Goal: Information Seeking & Learning: Check status

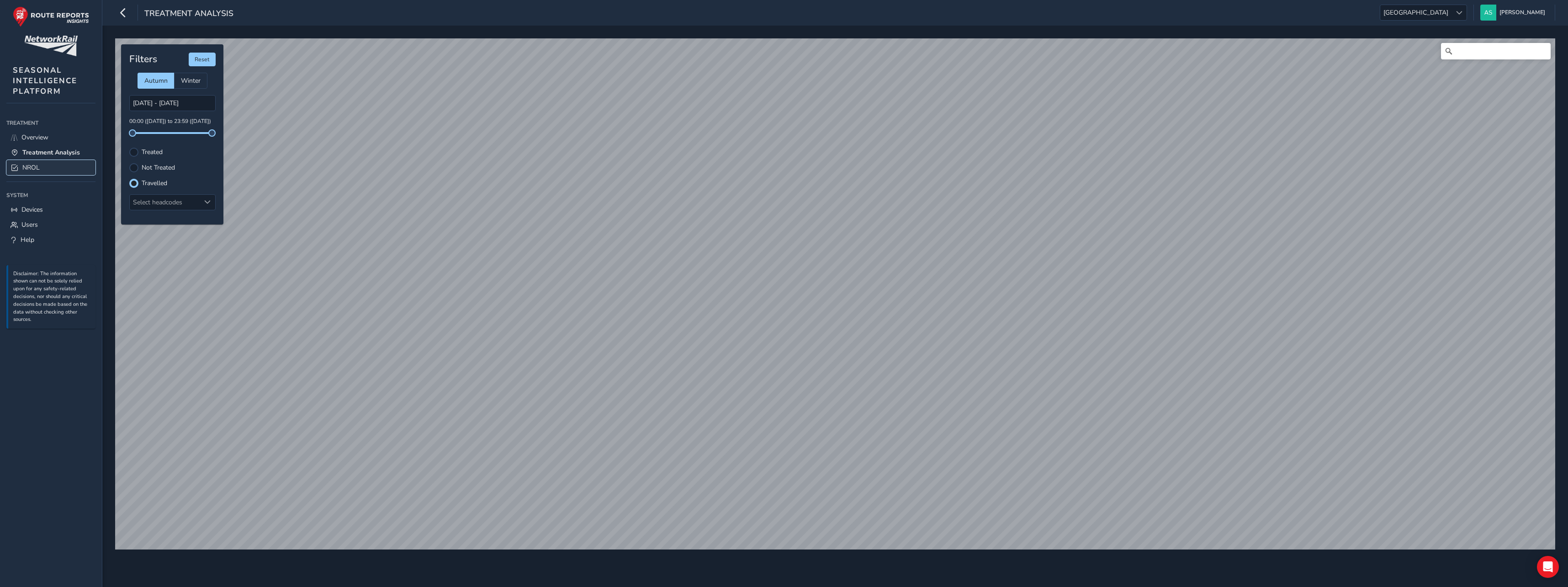
click at [49, 167] on link "NROL" at bounding box center [51, 167] width 89 height 15
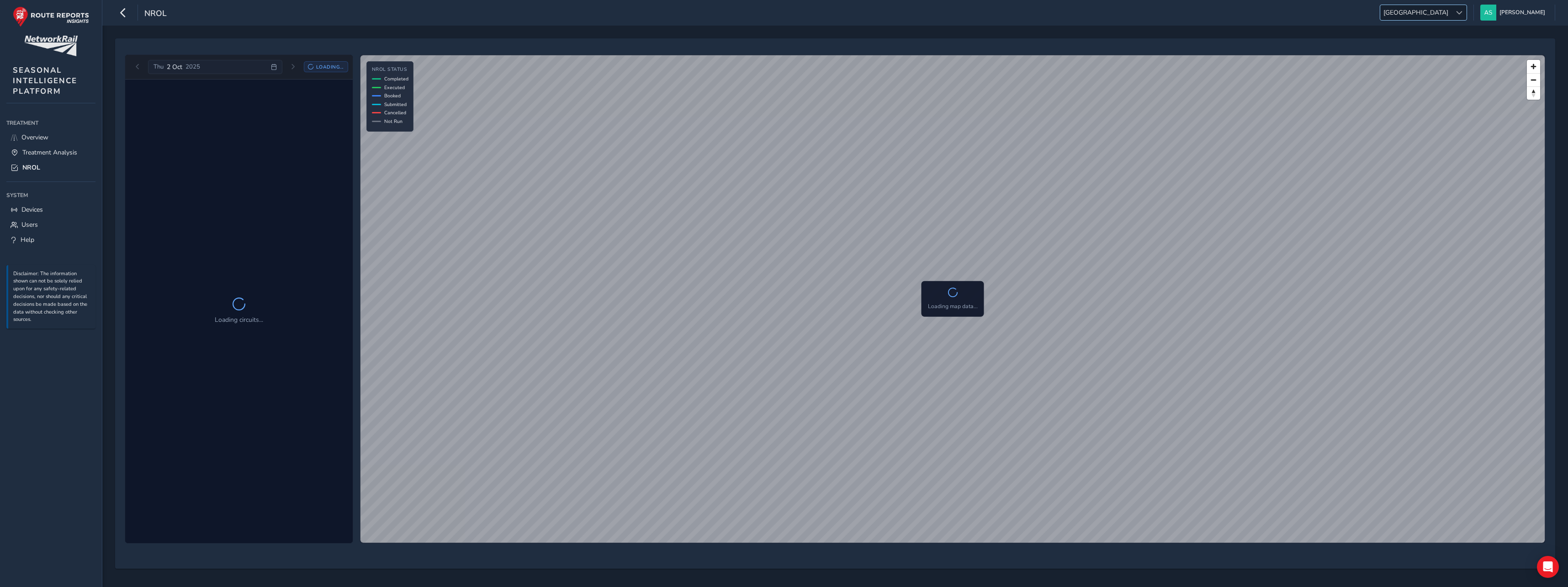
click at [1467, 13] on div at bounding box center [1459, 12] width 15 height 15
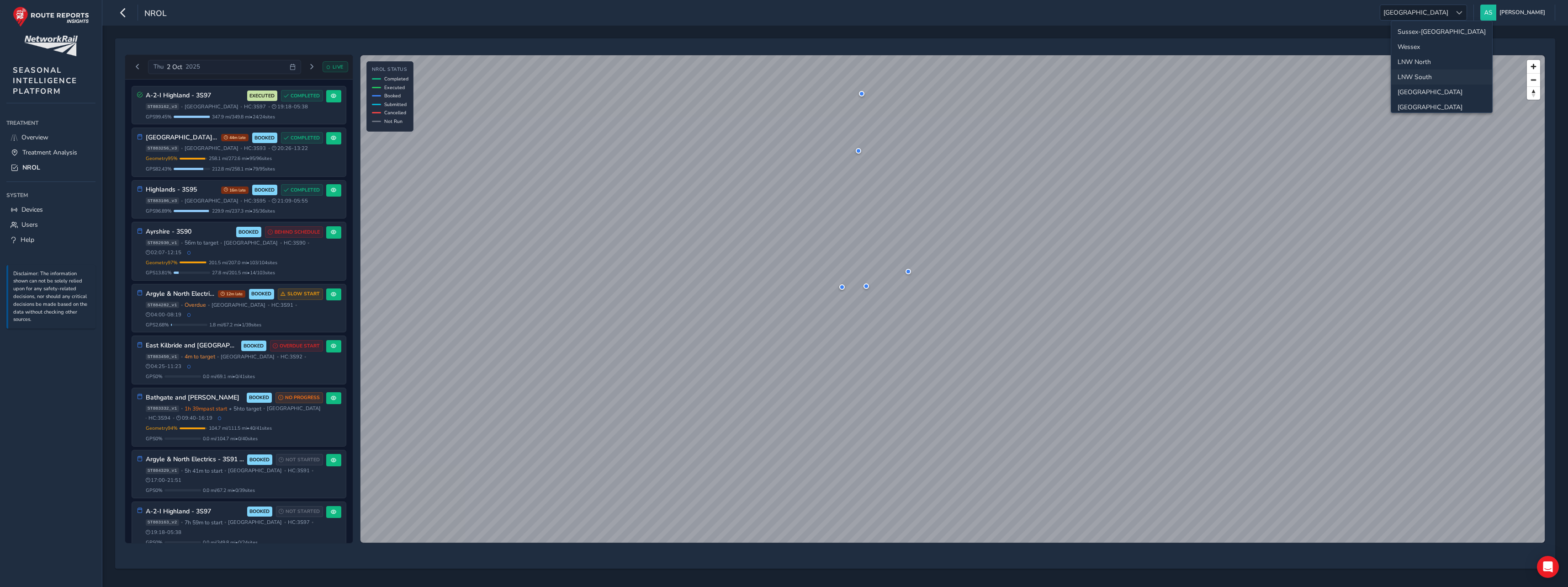
click at [1434, 76] on li "LNW South" at bounding box center [1442, 76] width 101 height 15
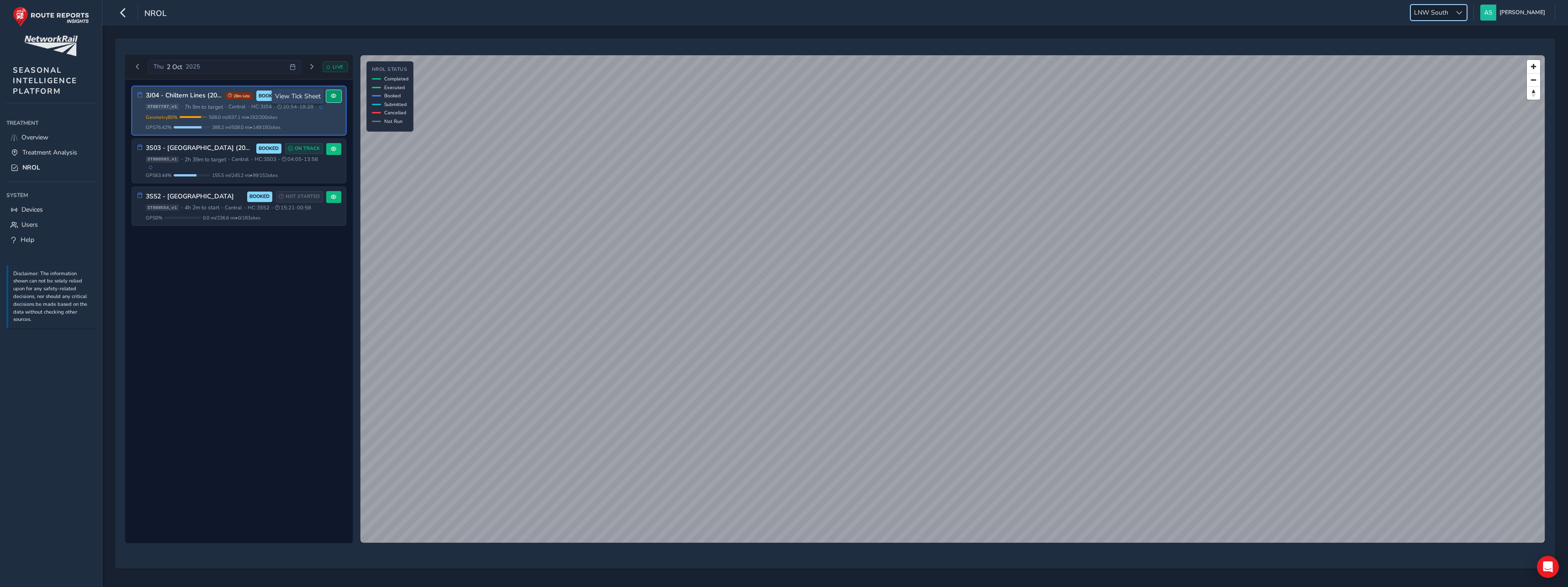
click at [337, 95] on button at bounding box center [333, 96] width 15 height 12
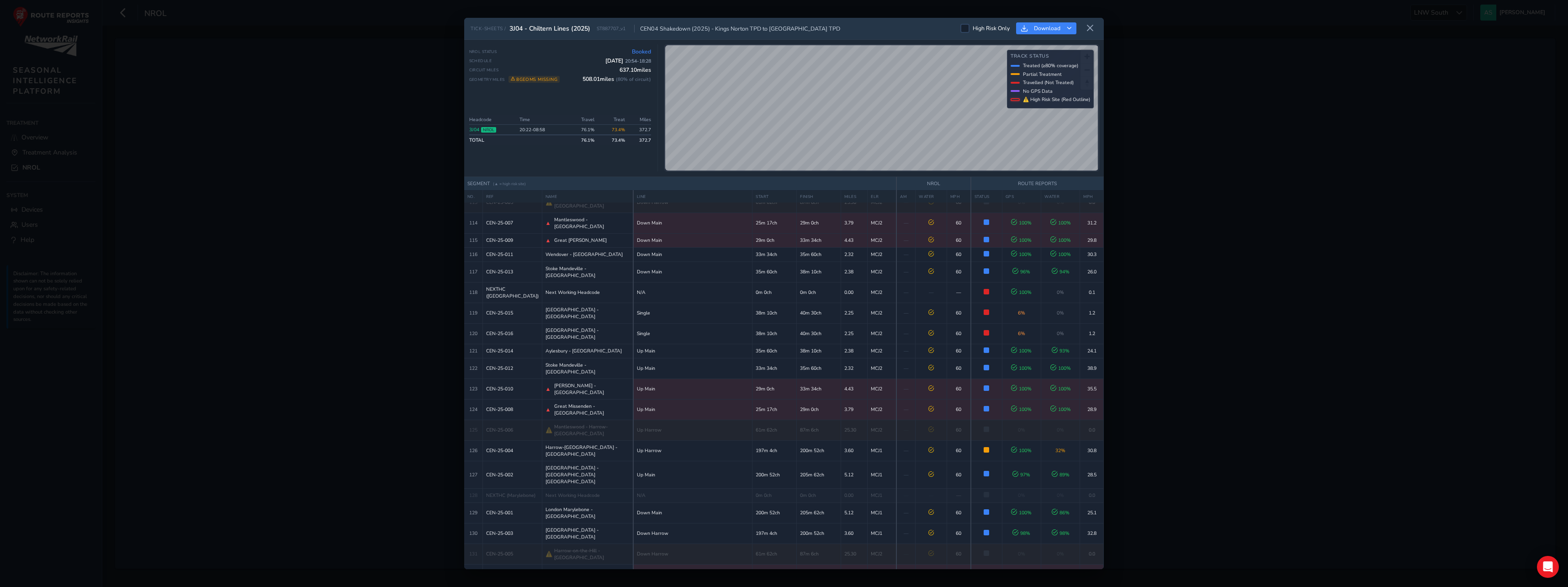
scroll to position [2333, 0]
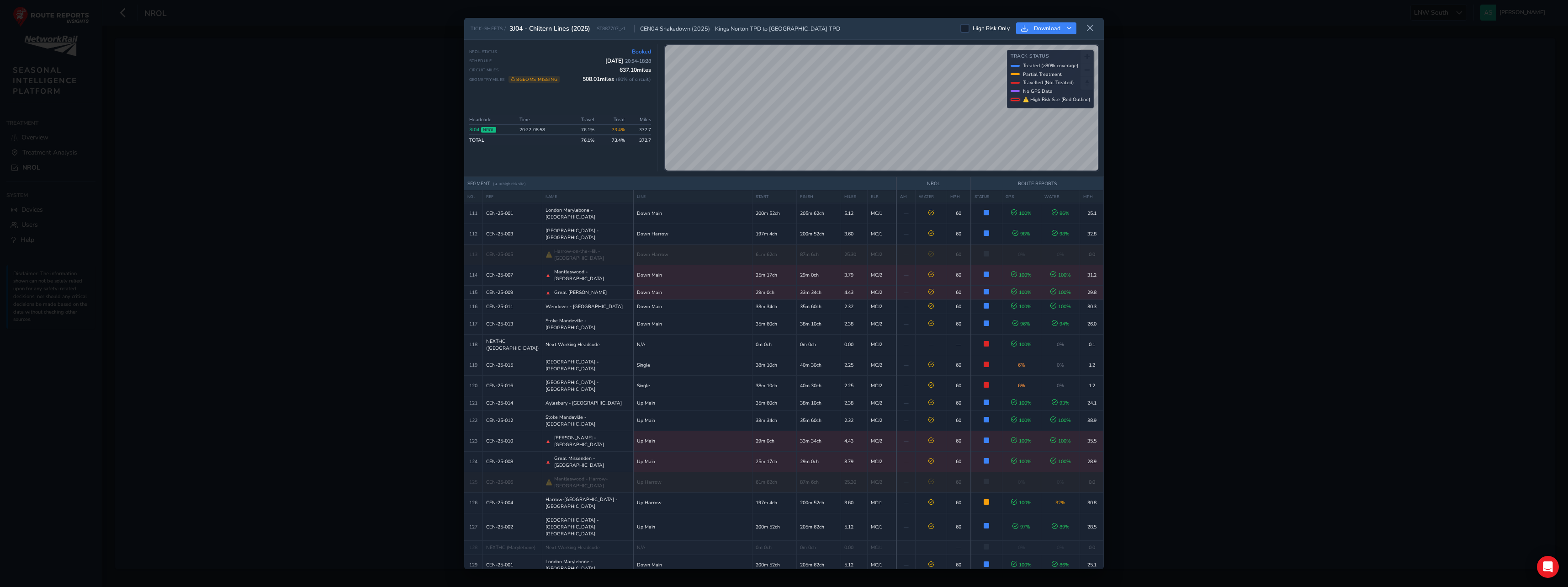
click at [299, 123] on div "TICK-SHEETS / 3J04 - Chiltern Lines (2025) ST887707_v1 CEN04 Shakedown (2025) -…" at bounding box center [784, 294] width 1568 height 587
click at [1091, 27] on icon at bounding box center [1090, 28] width 8 height 8
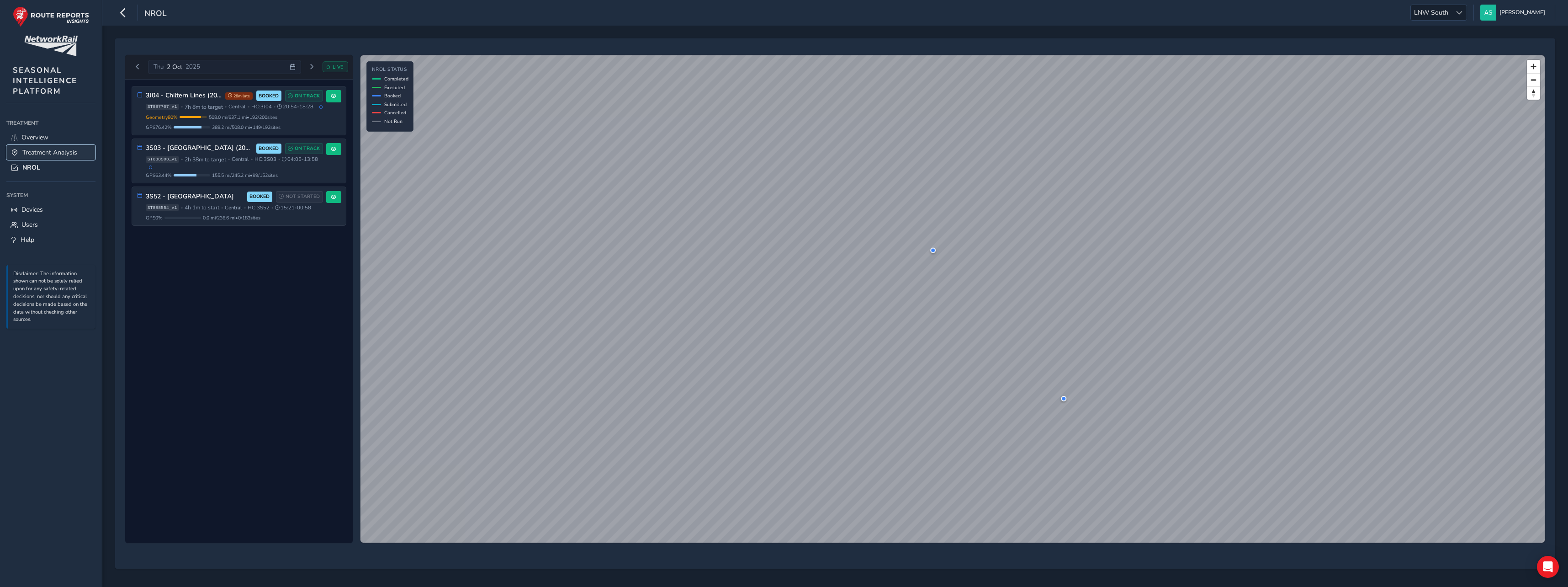
click at [44, 148] on link "Treatment Analysis" at bounding box center [51, 152] width 89 height 15
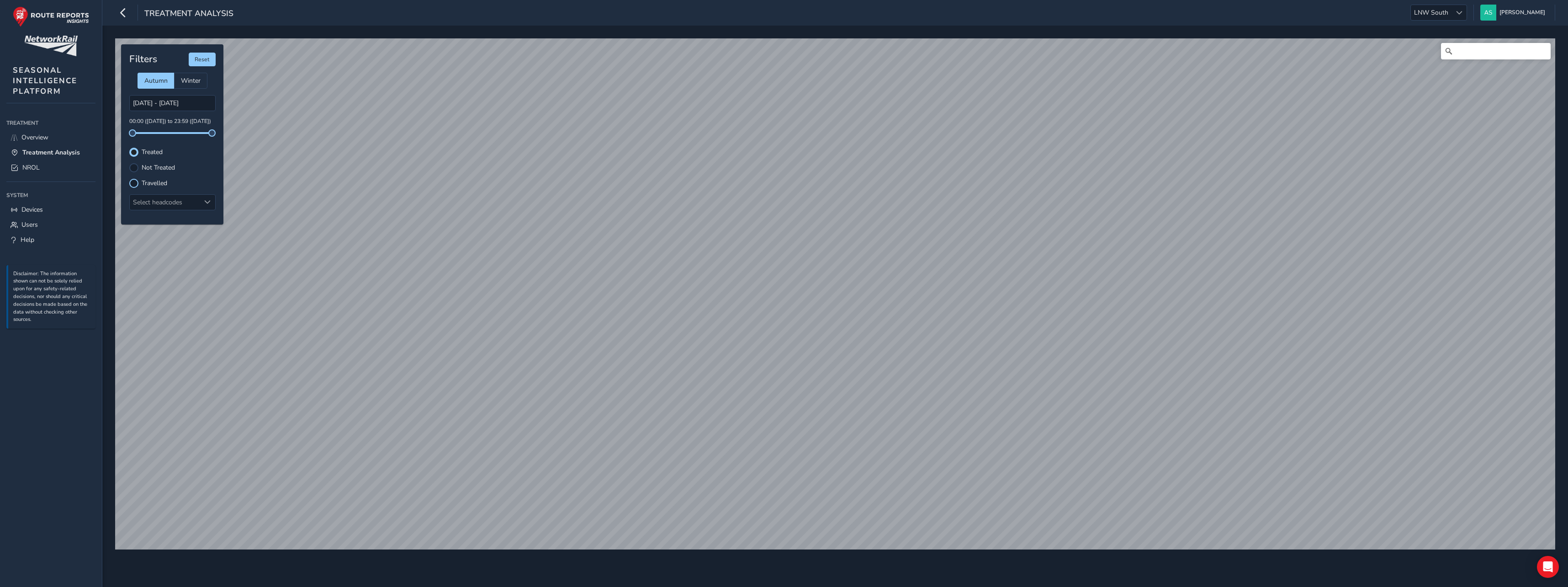
click at [136, 182] on div at bounding box center [133, 183] width 9 height 9
click at [71, 169] on link "NROL" at bounding box center [51, 167] width 89 height 15
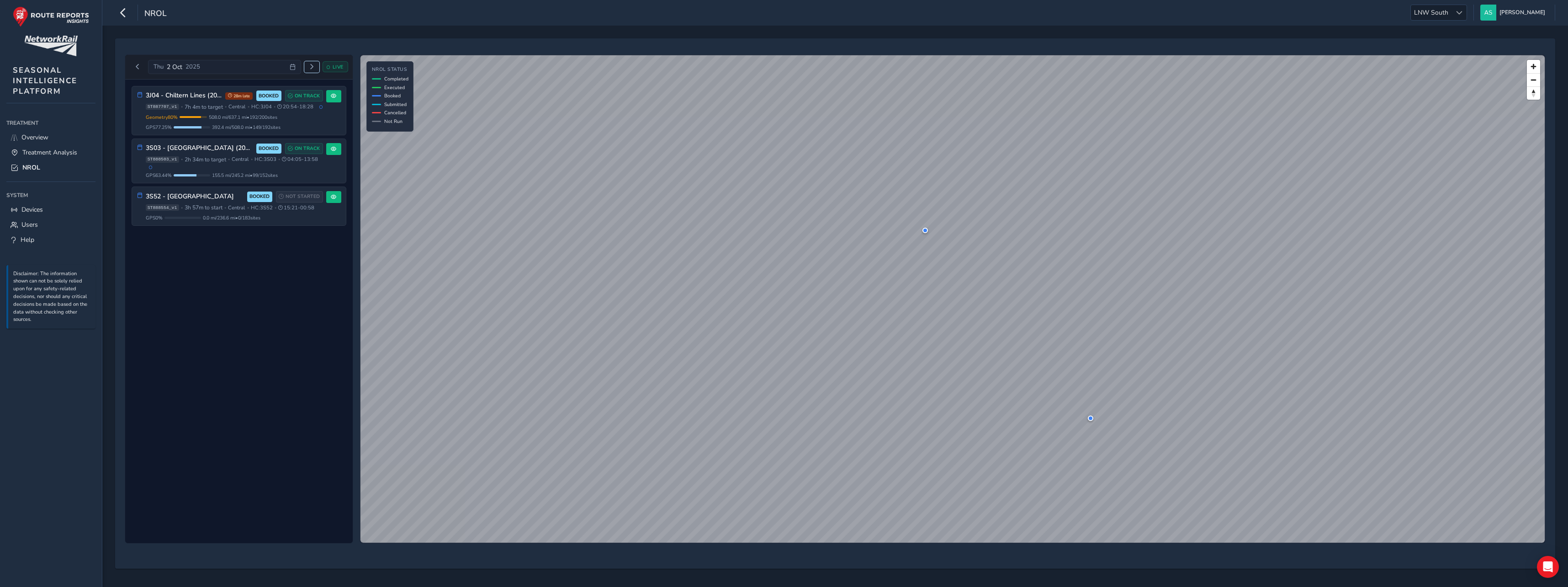
click at [309, 71] on button "Next day" at bounding box center [312, 67] width 15 height 12
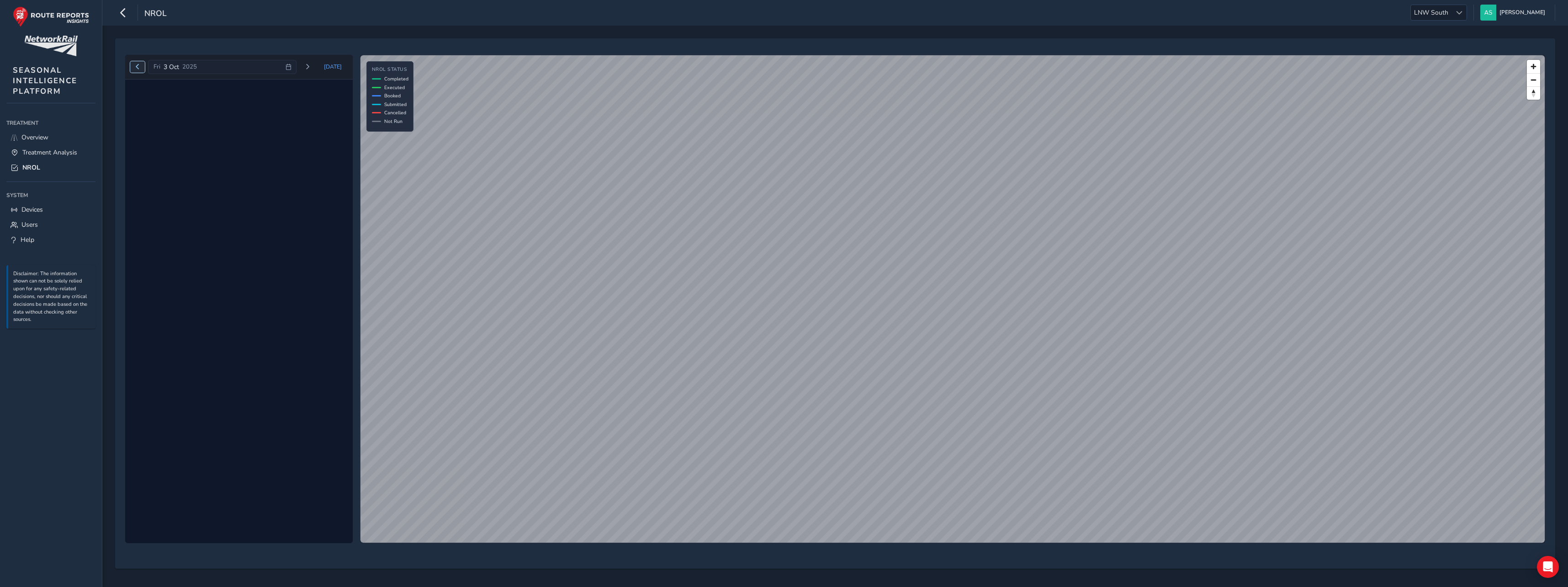
click at [141, 69] on span "Previous day" at bounding box center [138, 67] width 6 height 6
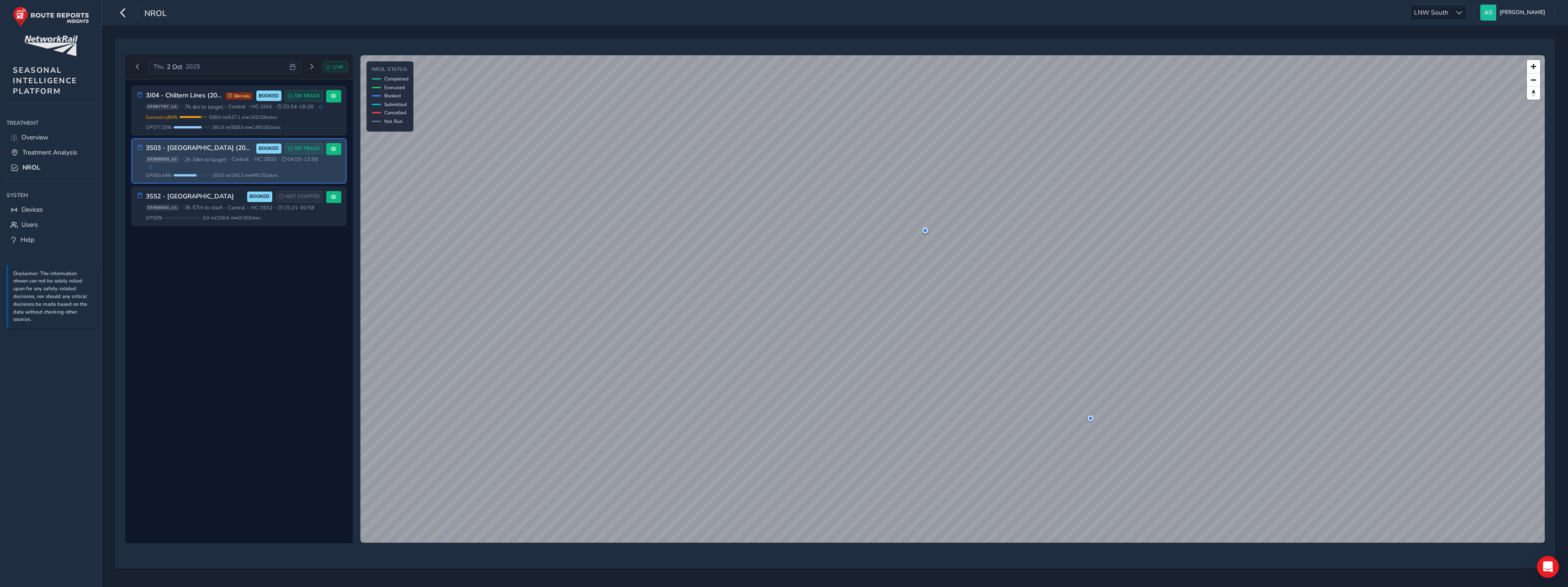
click at [209, 169] on div "ST888503_v1 • 2h 34m to target • Central • HC: 3S03 • 04:05 - 13:58" at bounding box center [234, 162] width 177 height 13
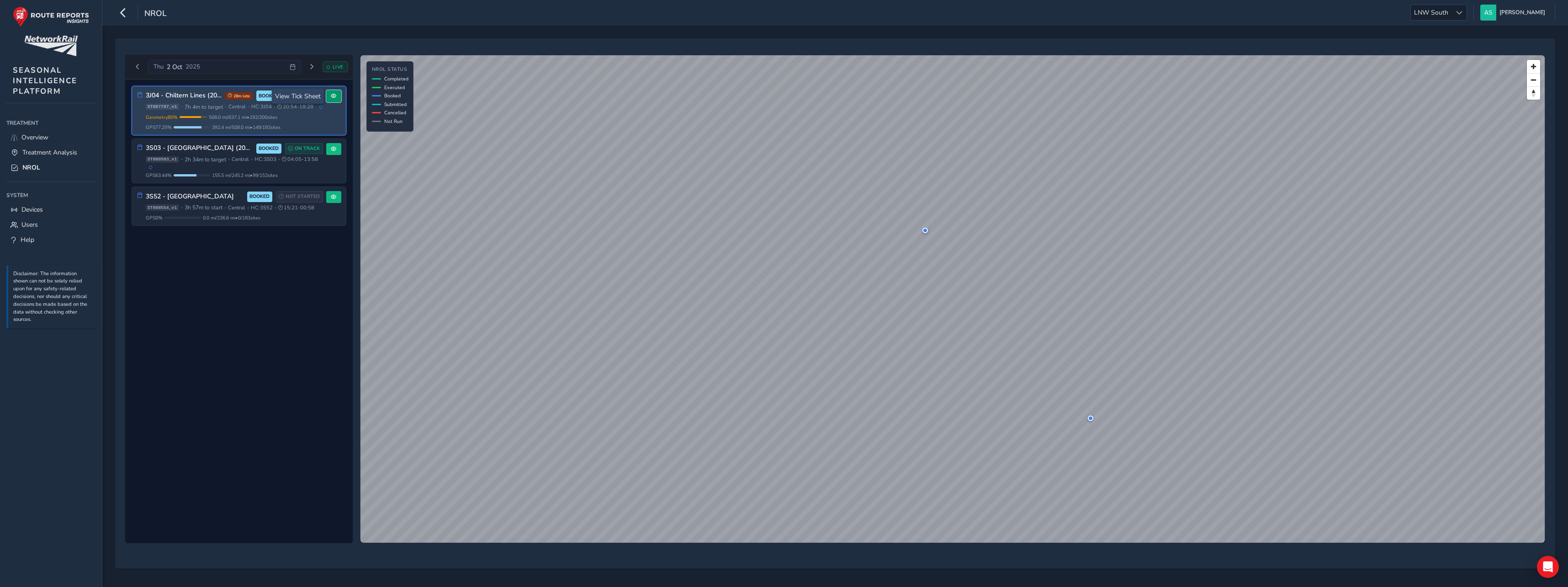
click at [332, 92] on button at bounding box center [333, 96] width 15 height 12
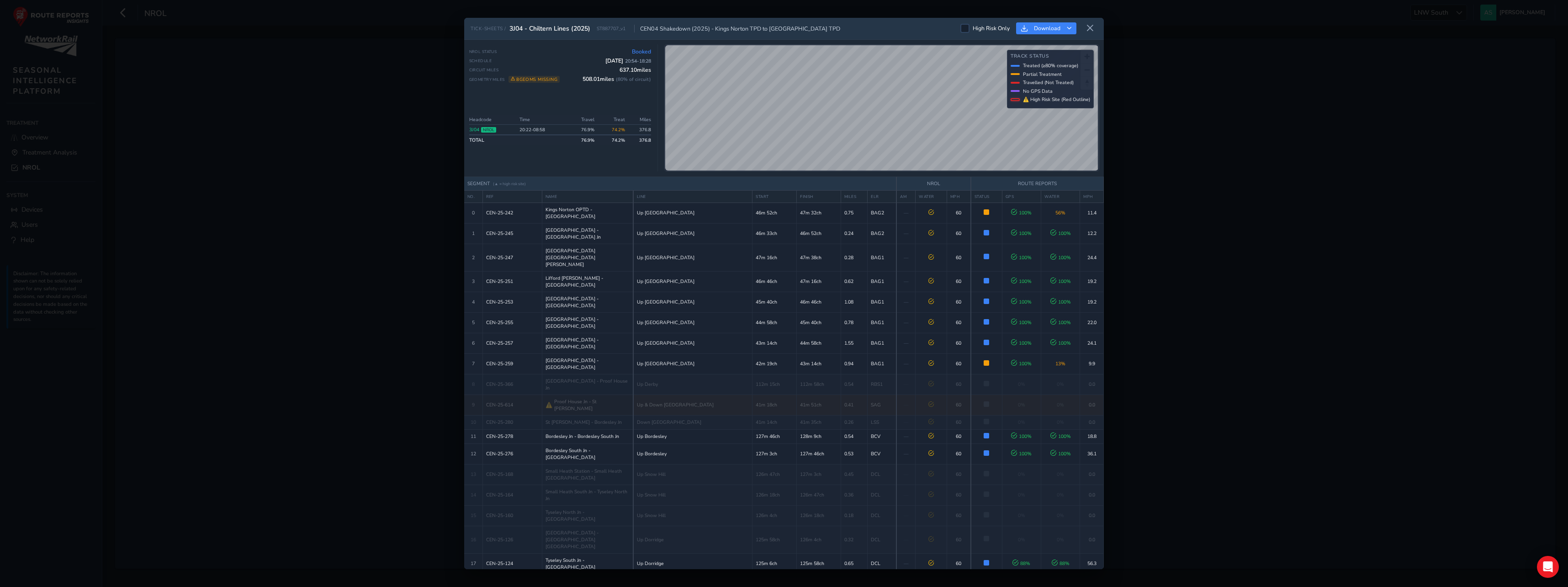
click at [409, 249] on div "TICK-SHEETS / 3J04 - Chiltern Lines (2025) ST887707_v1 CEN04 Shakedown (2025) -…" at bounding box center [784, 294] width 1568 height 587
click at [1090, 32] on icon at bounding box center [1090, 28] width 8 height 8
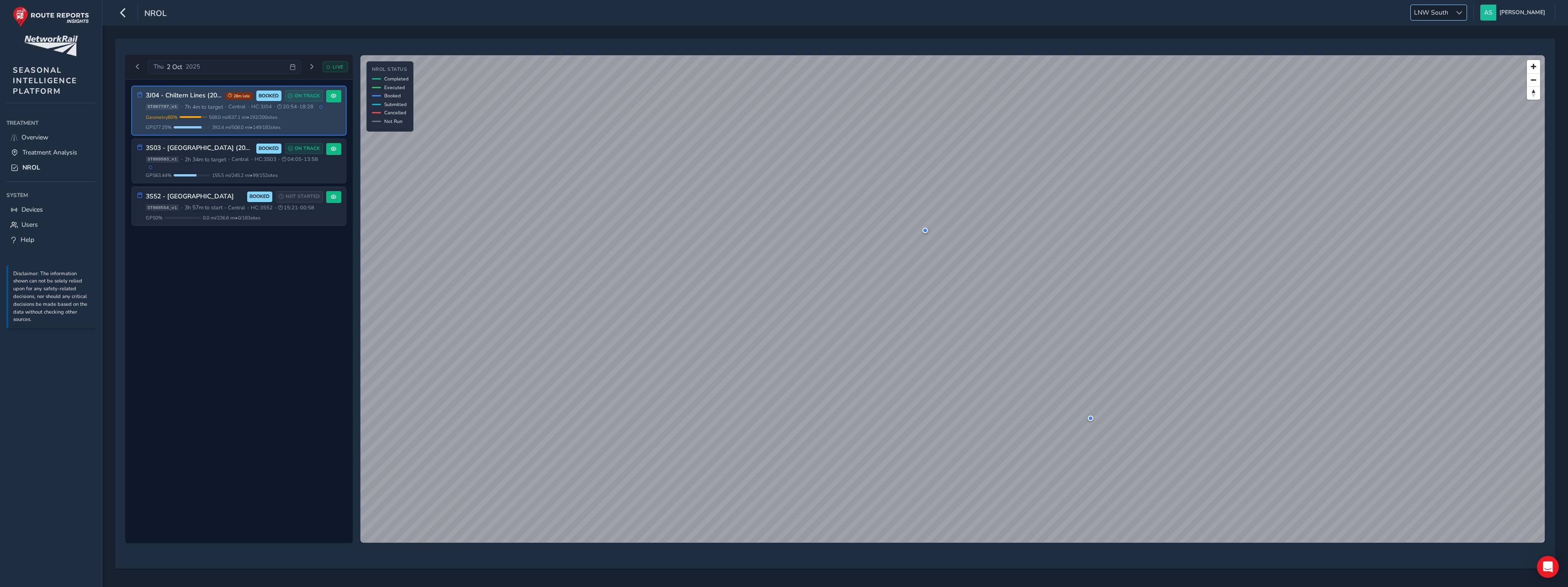
click at [1467, 5] on div at bounding box center [1459, 12] width 15 height 15
click at [1430, 43] on li "[GEOGRAPHIC_DATA]" at bounding box center [1442, 41] width 101 height 15
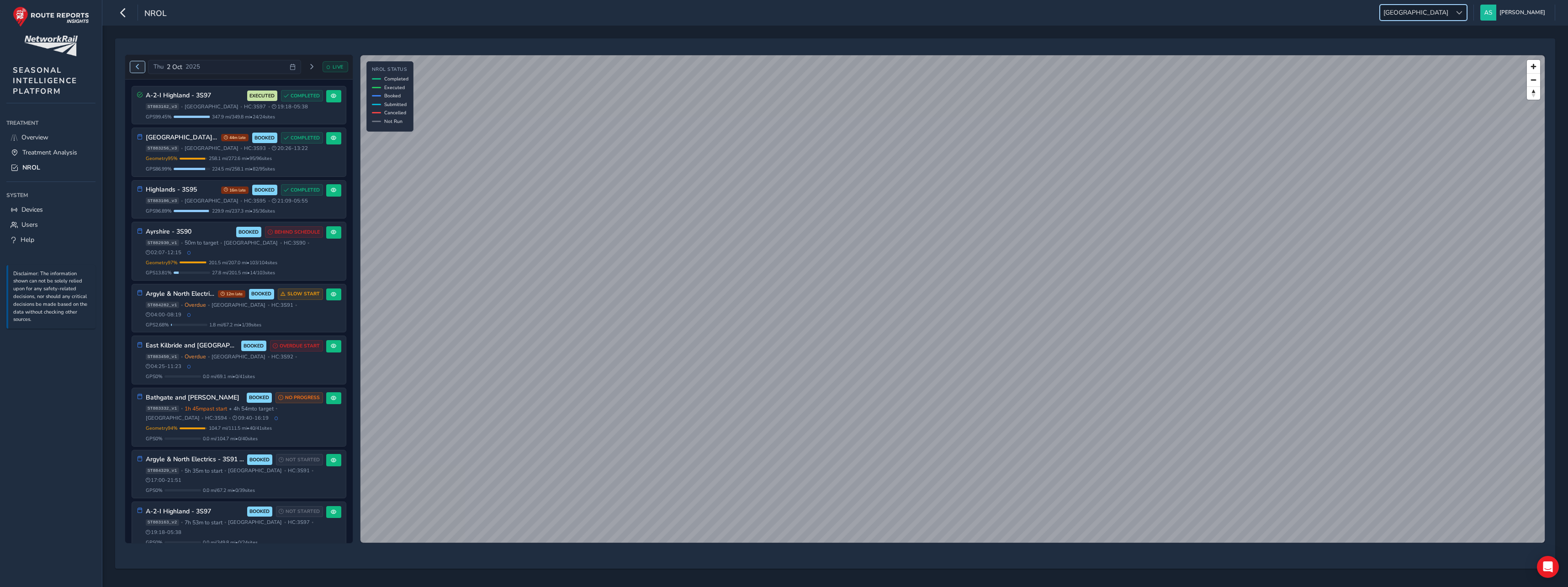
click at [141, 68] on span "Previous day" at bounding box center [138, 67] width 6 height 6
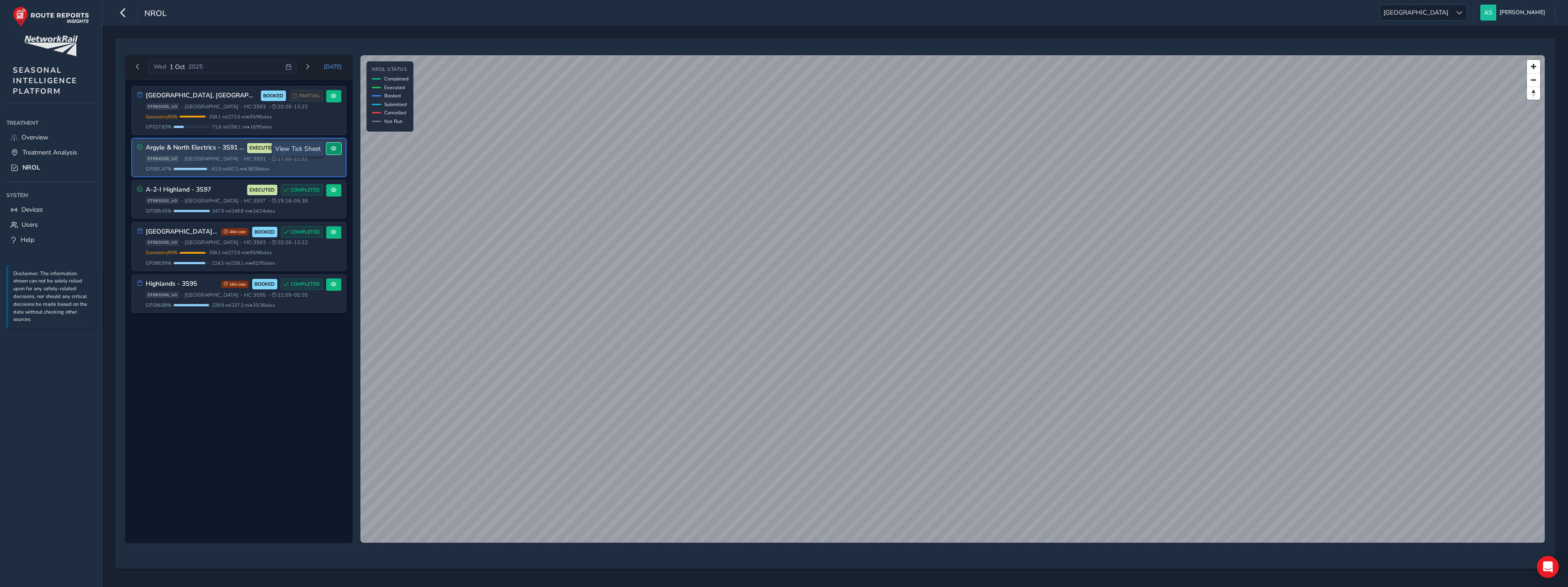
click at [335, 151] on button at bounding box center [333, 149] width 15 height 12
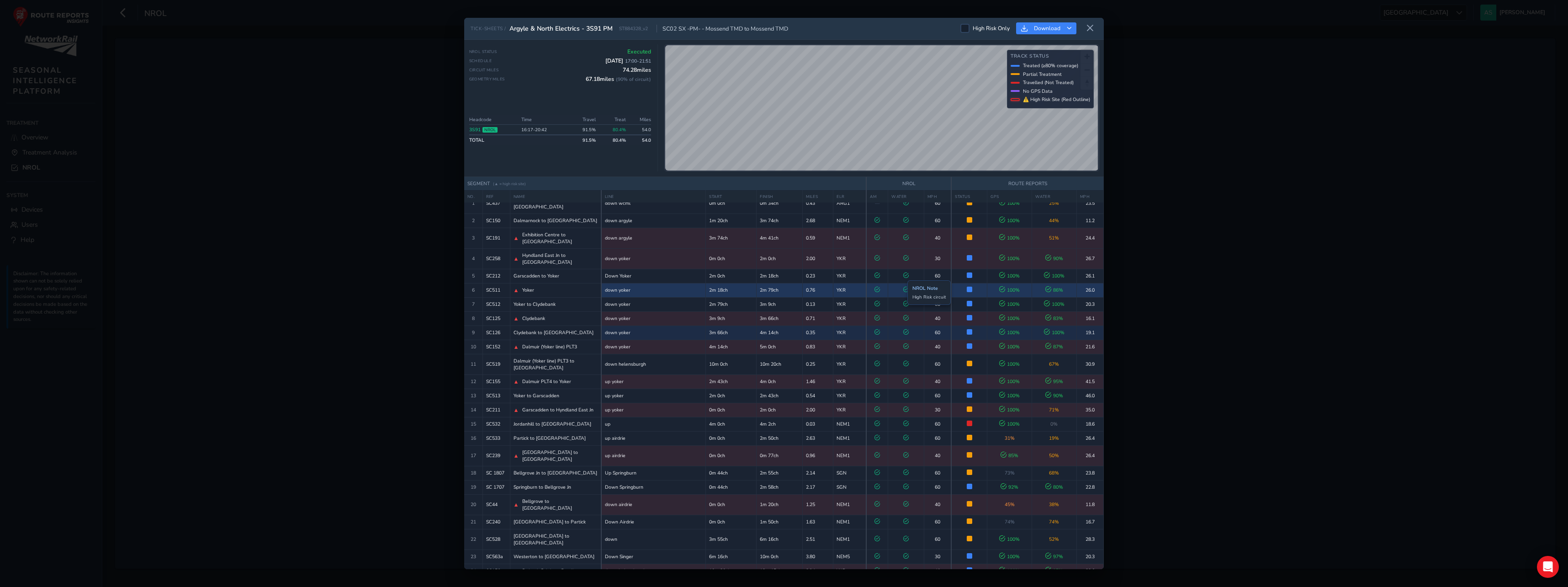
scroll to position [45, 0]
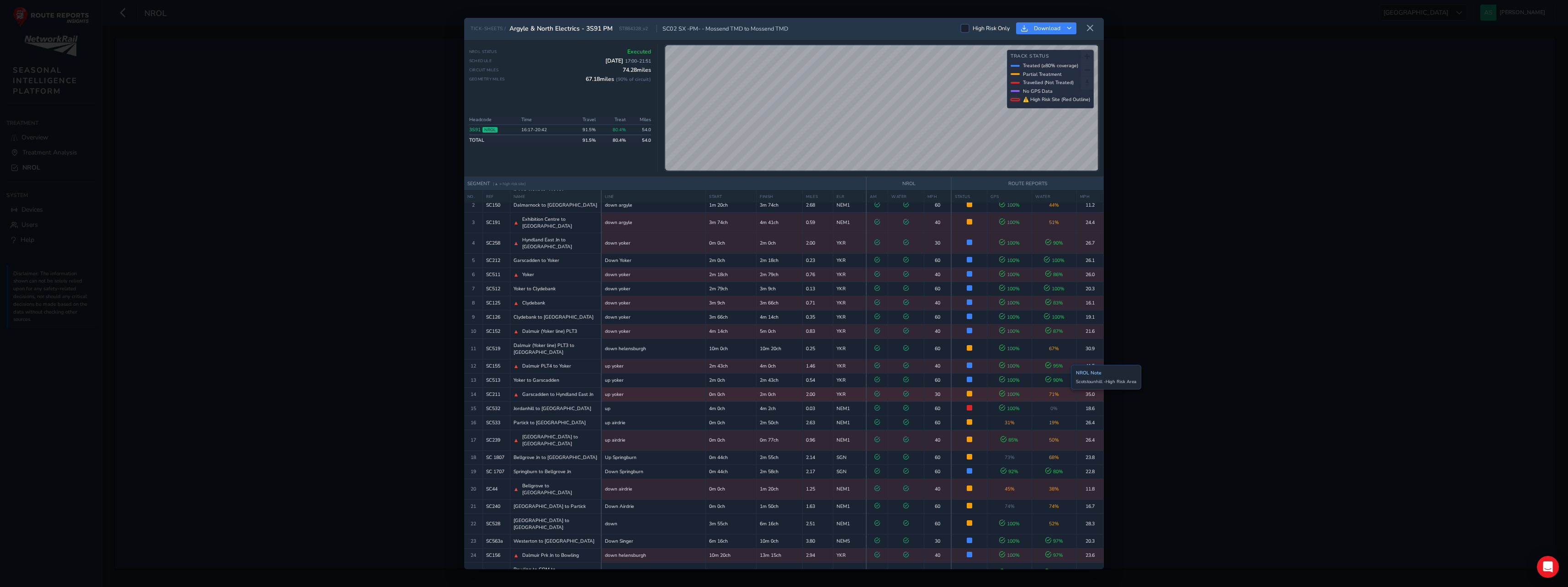
click at [1065, 387] on td "71 %" at bounding box center [1054, 394] width 45 height 14
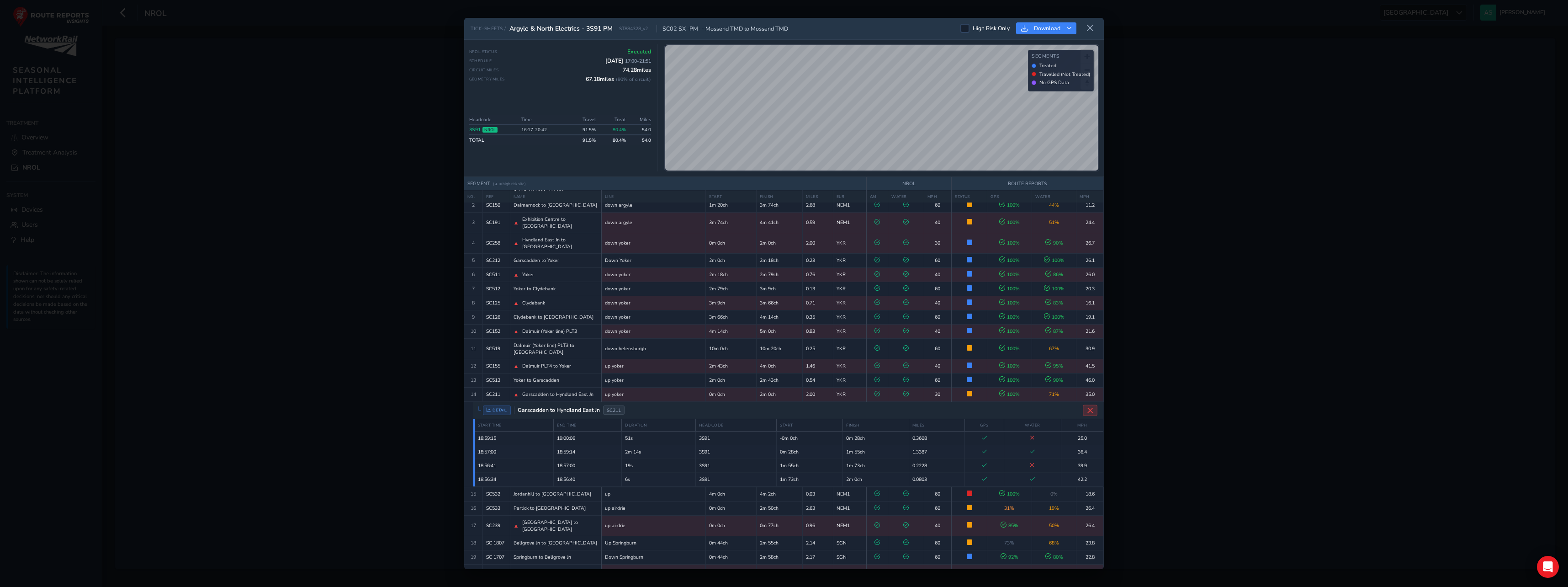
click at [1090, 407] on icon "Close detail view" at bounding box center [1091, 410] width 7 height 7
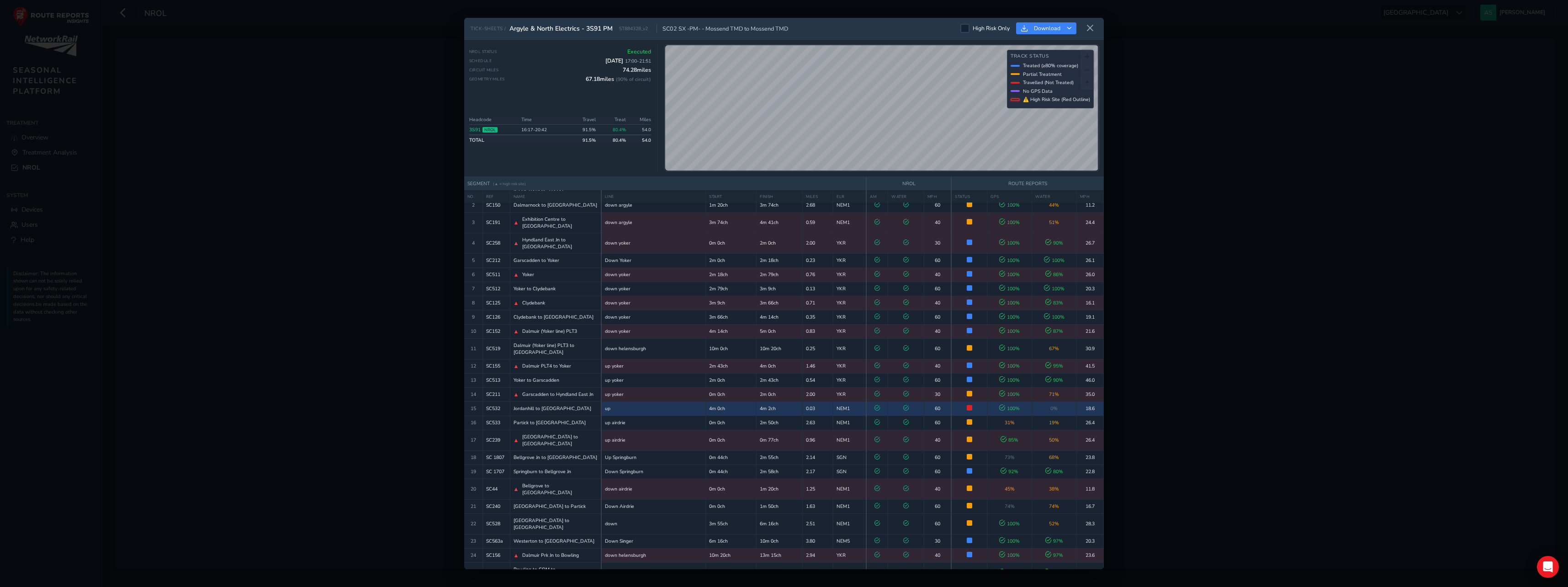
click at [1051, 405] on span "0%" at bounding box center [1054, 408] width 7 height 7
